Goal: Use online tool/utility: Utilize a website feature to perform a specific function

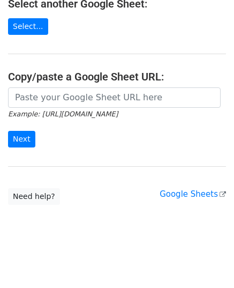
scroll to position [136, 0]
click at [79, 109] on icon "Example: [URL][DOMAIN_NAME]" at bounding box center [63, 114] width 110 height 10
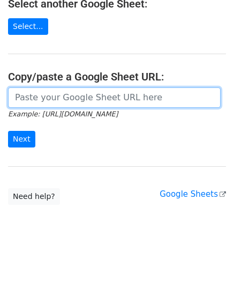
click at [75, 98] on input "url" at bounding box center [114, 97] width 213 height 20
paste input "[URL][DOMAIN_NAME]"
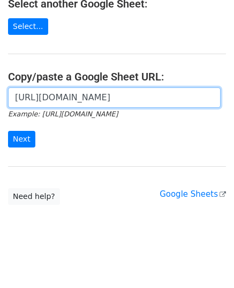
scroll to position [0, 242]
type input "[URL][DOMAIN_NAME]"
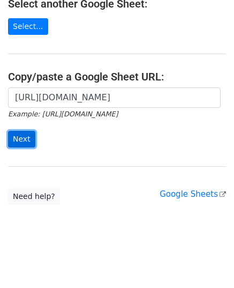
scroll to position [0, 0]
click at [19, 138] on input "Next" at bounding box center [21, 139] width 27 height 17
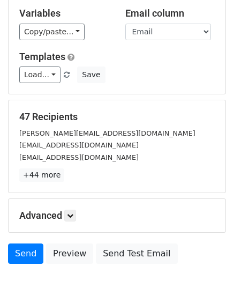
scroll to position [169, 0]
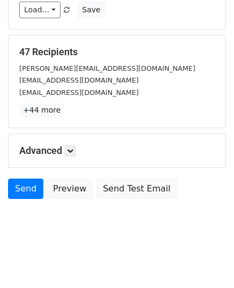
click at [167, 83] on div "vishnu@purvanchalprojects.com" at bounding box center [117, 80] width 212 height 12
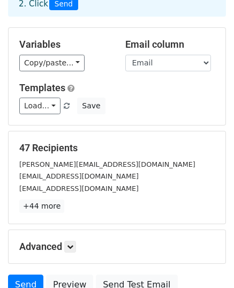
scroll to position [72, 0]
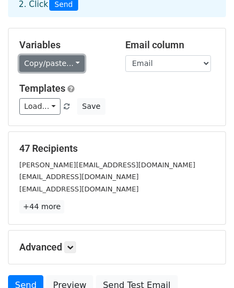
click at [65, 65] on link "Copy/paste..." at bounding box center [51, 63] width 65 height 17
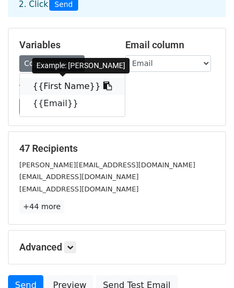
click at [103, 85] on icon at bounding box center [107, 85] width 9 height 9
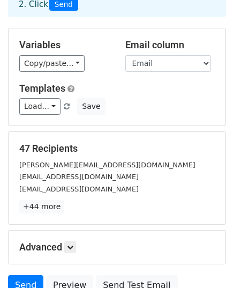
scroll to position [81, 0]
